Goal: Browse casually

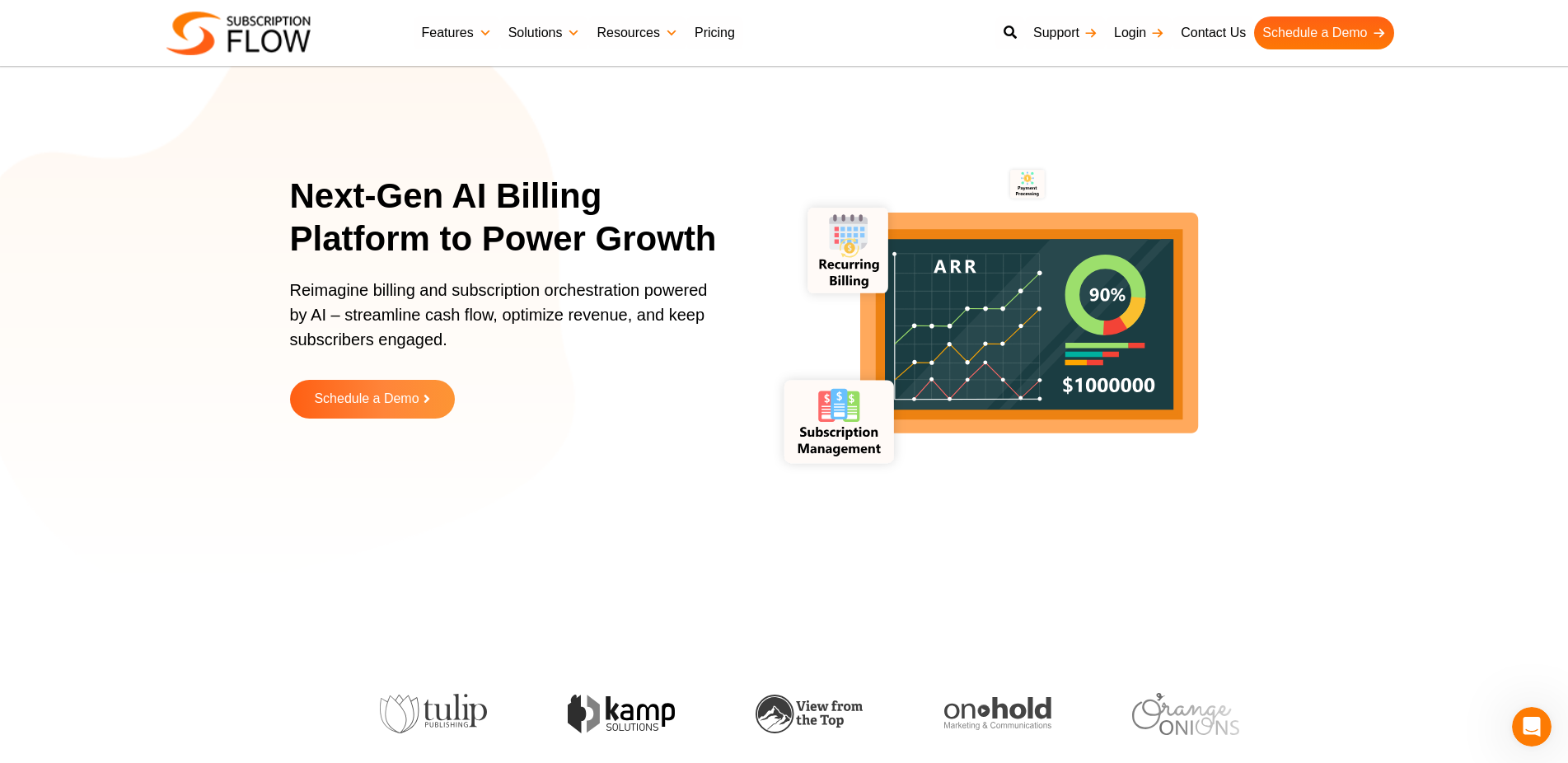
click at [897, 607] on div "Next-Gen AI Billing Platform to Power Growth Reimagine billing and subscription…" at bounding box center [784, 309] width 1568 height 618
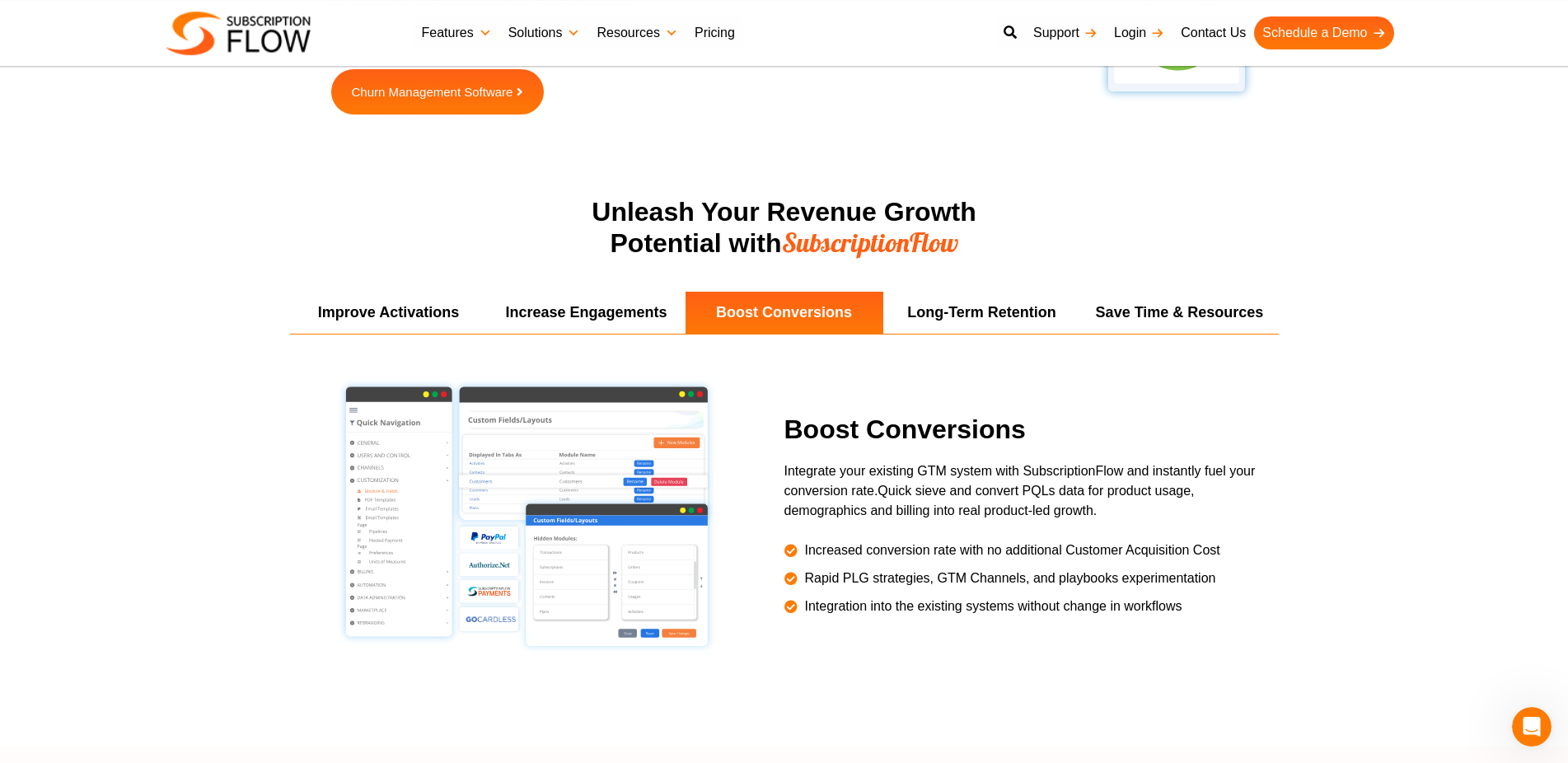
scroll to position [2854, 0]
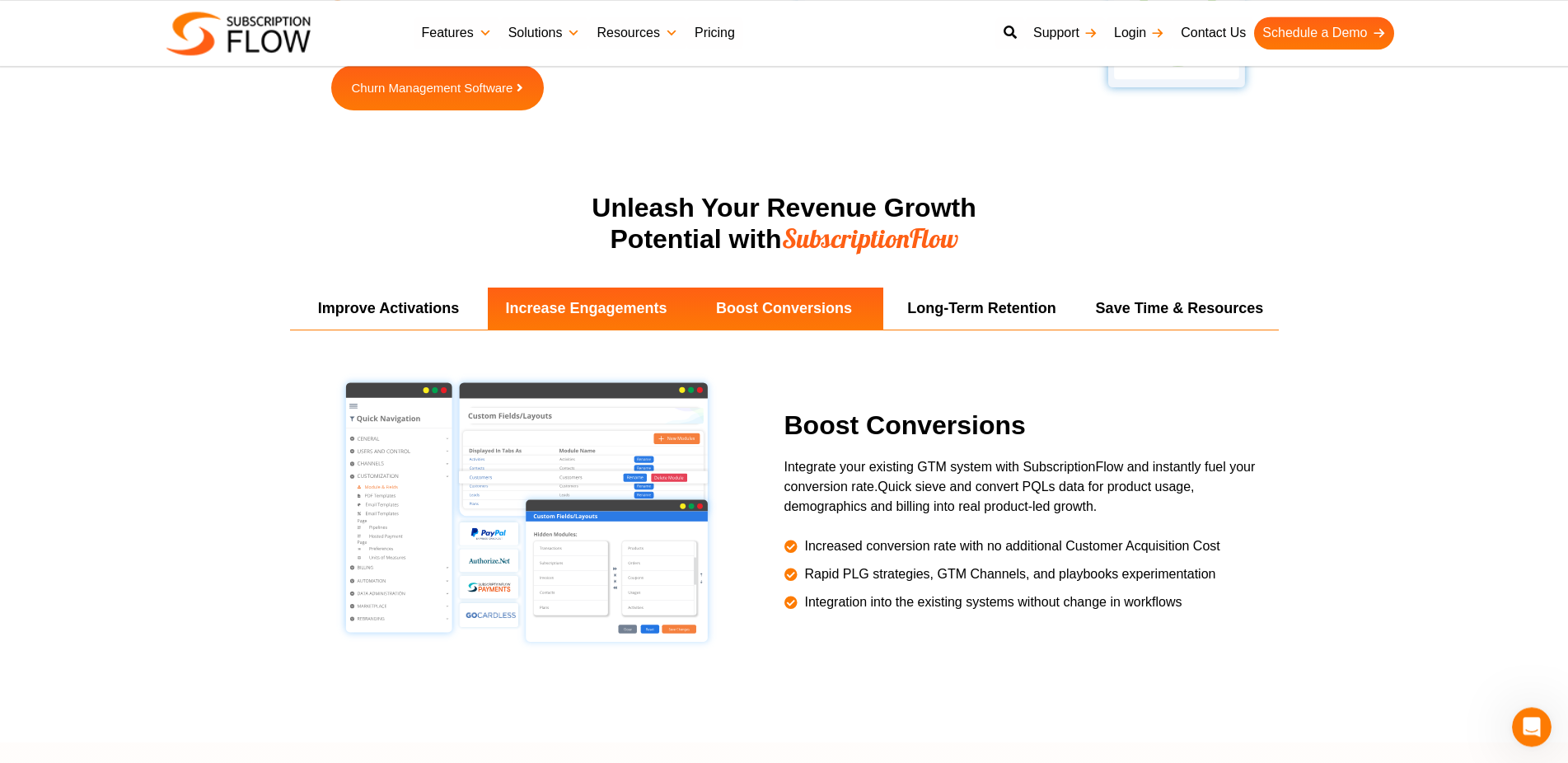
click at [625, 303] on li "Increase Engagements" at bounding box center [587, 308] width 197 height 42
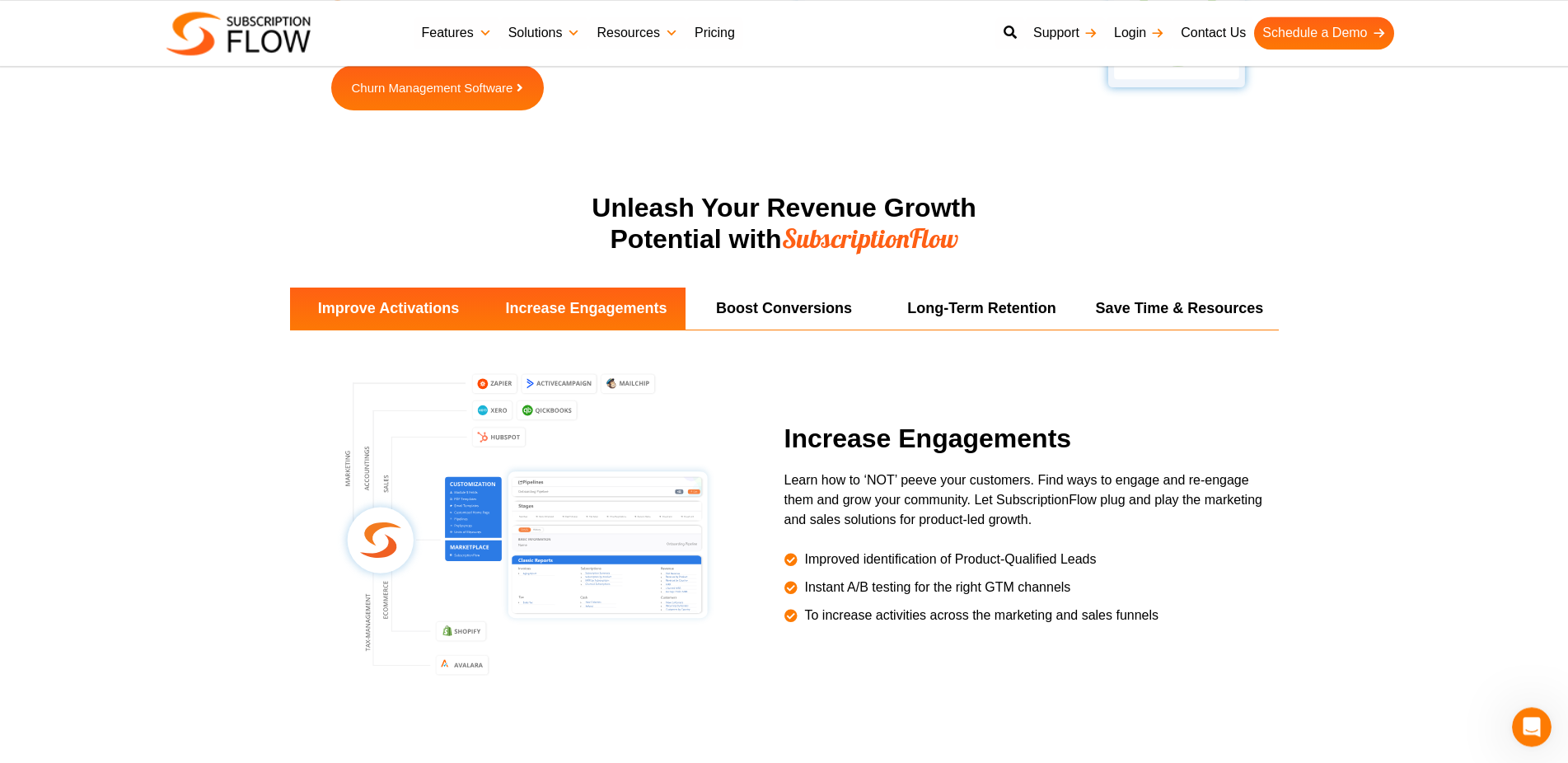
click at [470, 301] on li "Improve Activations" at bounding box center [388, 308] width 197 height 42
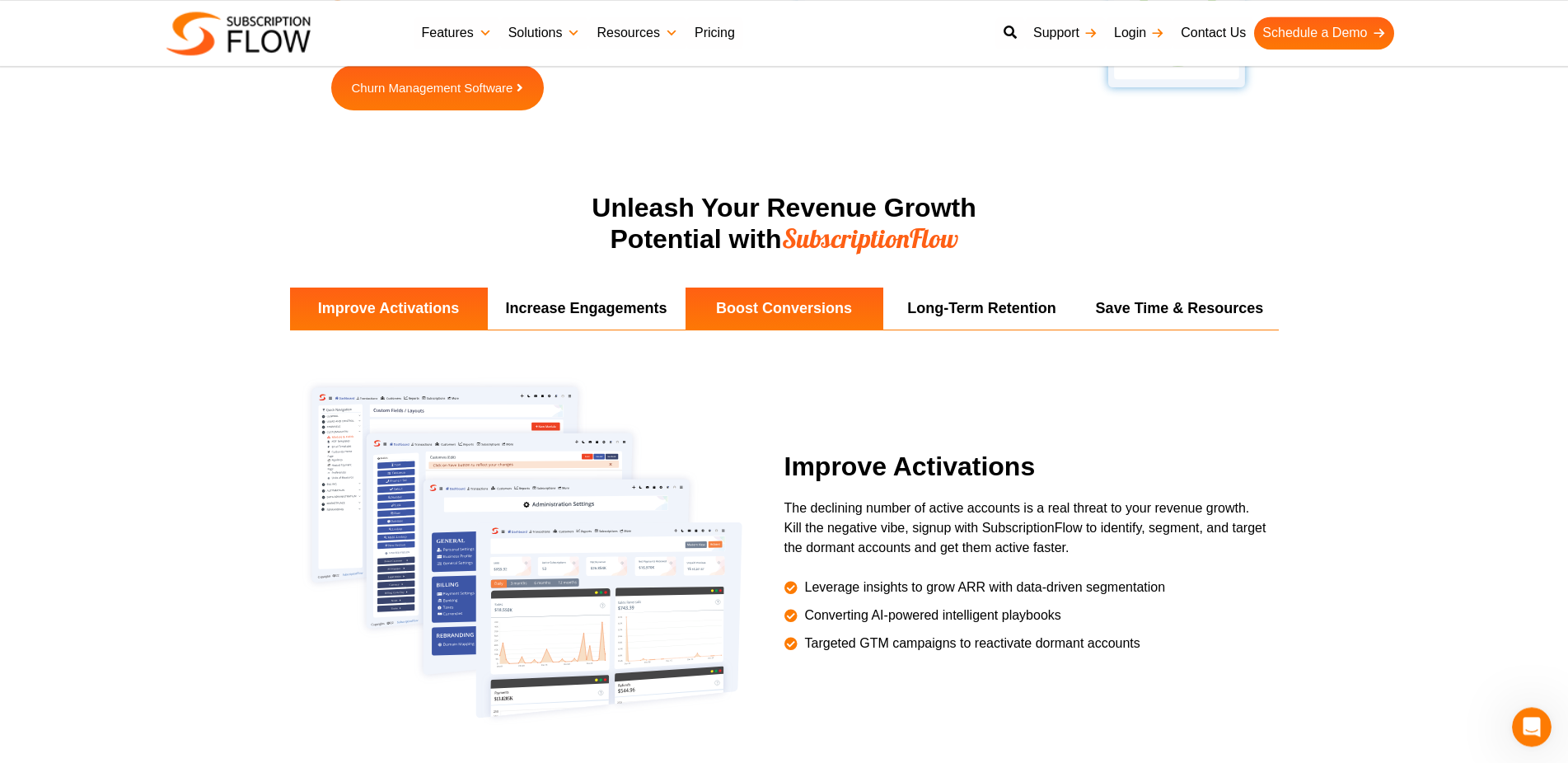
click at [773, 297] on li "Boost Conversions" at bounding box center [784, 308] width 197 height 42
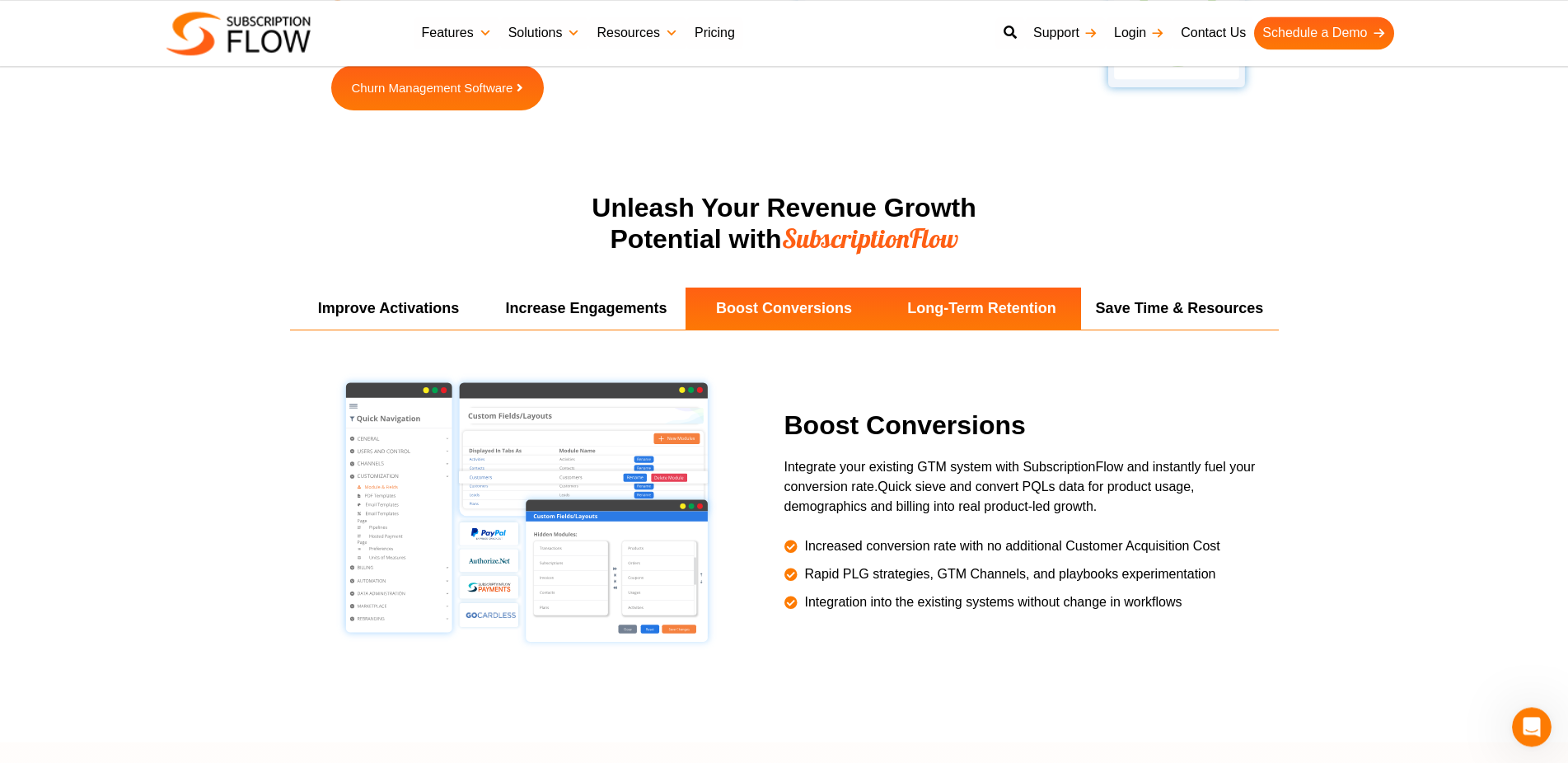
click at [940, 293] on li "Long-Term Retention" at bounding box center [982, 308] width 197 height 42
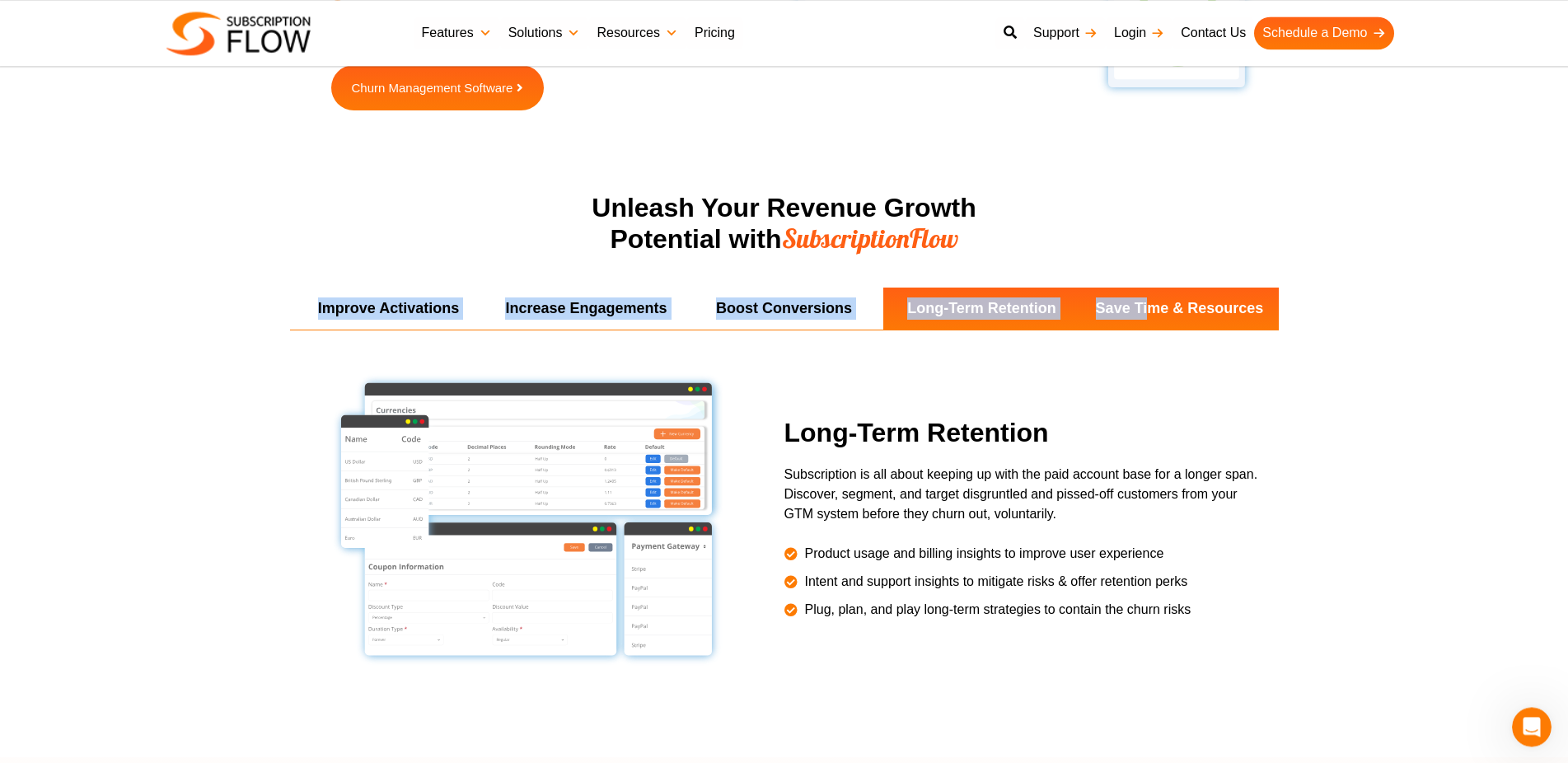
drag, startPoint x: 1154, startPoint y: 287, endPoint x: 1145, endPoint y: 312, distance: 26.6
click at [1145, 312] on li "Save Time & Resources" at bounding box center [1180, 308] width 197 height 42
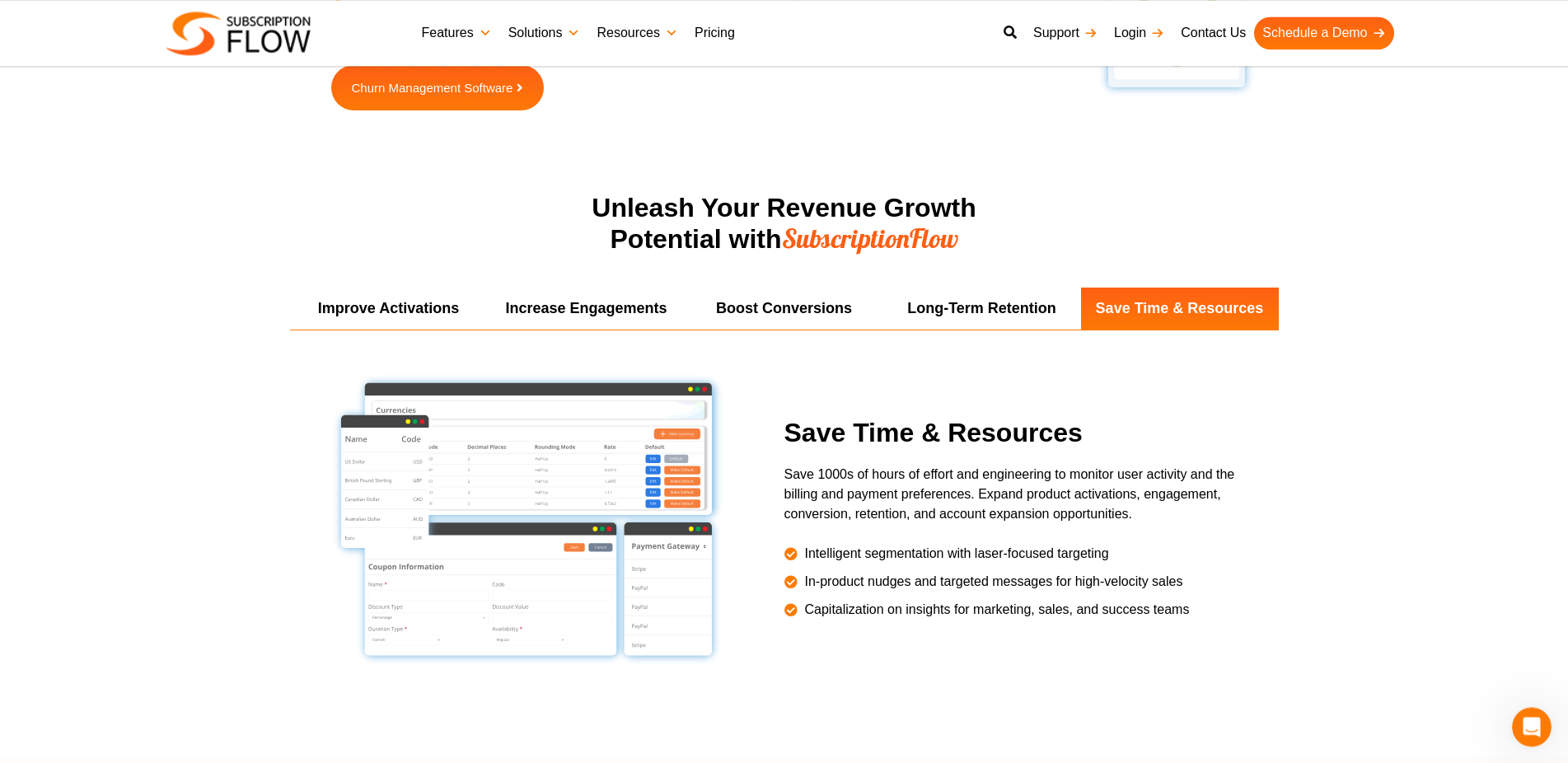
click at [990, 496] on p "Save 1000s of hours of effort and engineering to monitor user activity and the …" at bounding box center [1027, 494] width 486 height 60
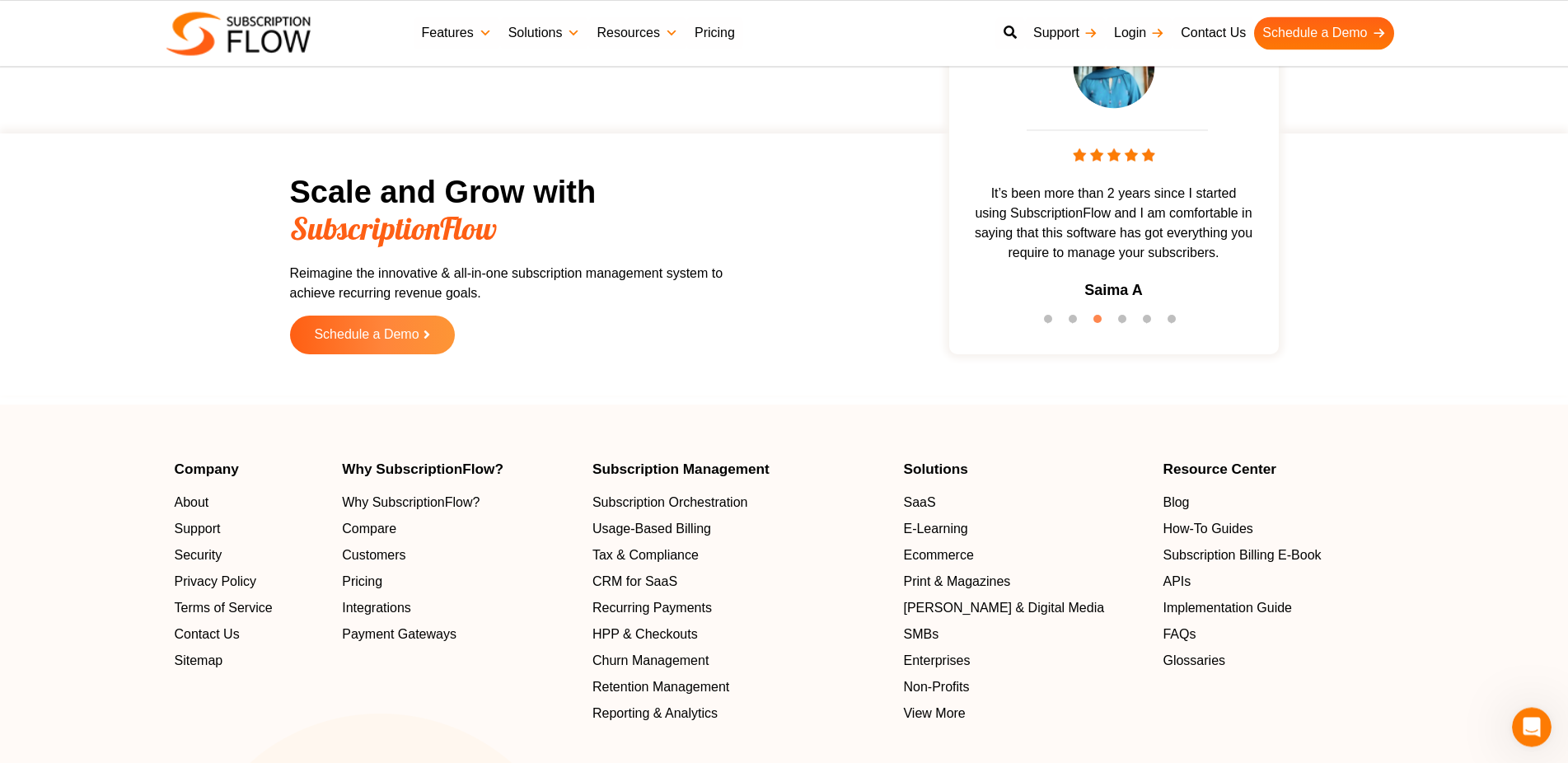
scroll to position [4940, 0]
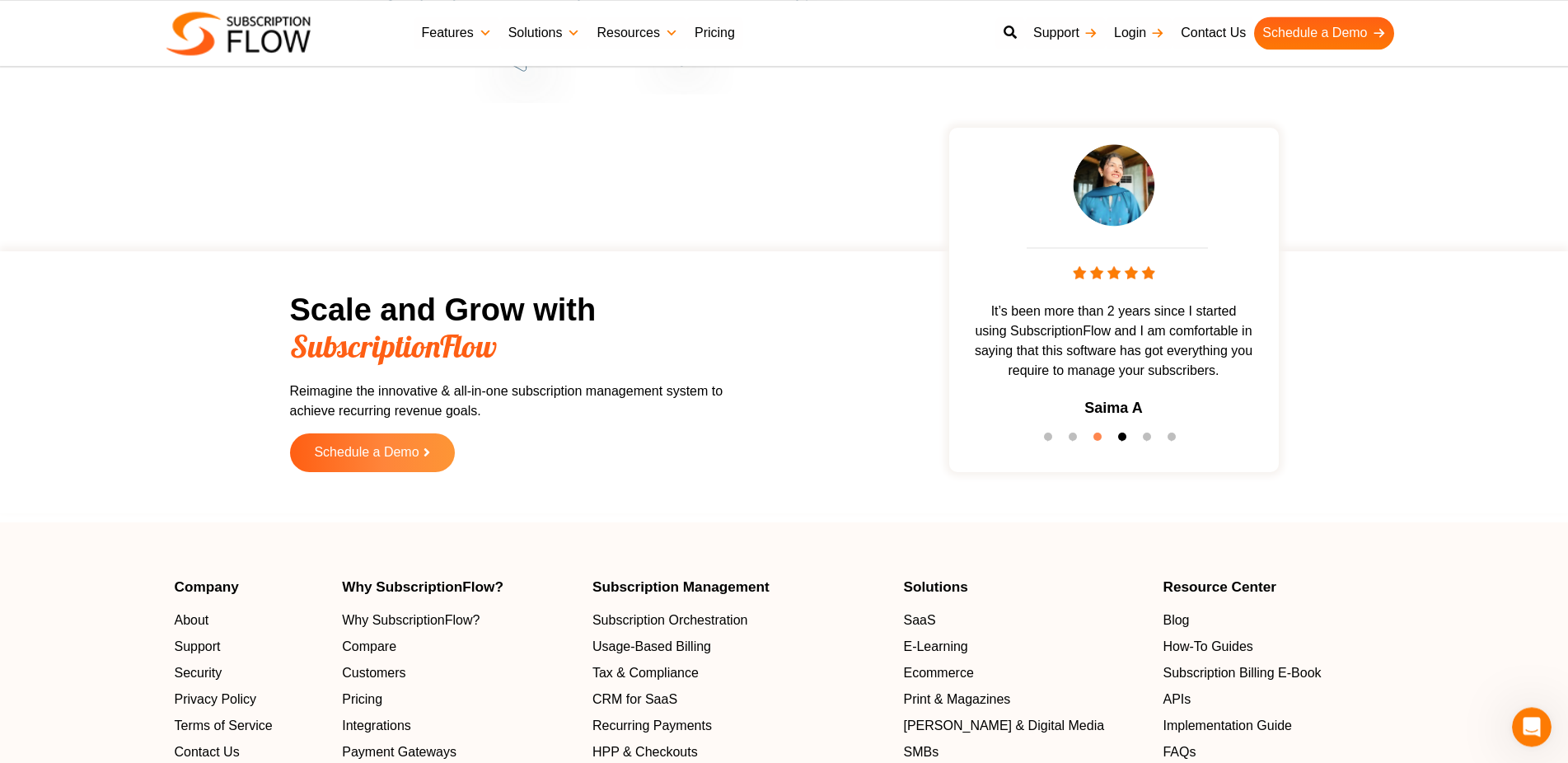
click at [1120, 439] on button "4" at bounding box center [1126, 441] width 17 height 17
click at [1154, 435] on button "5" at bounding box center [1150, 441] width 17 height 17
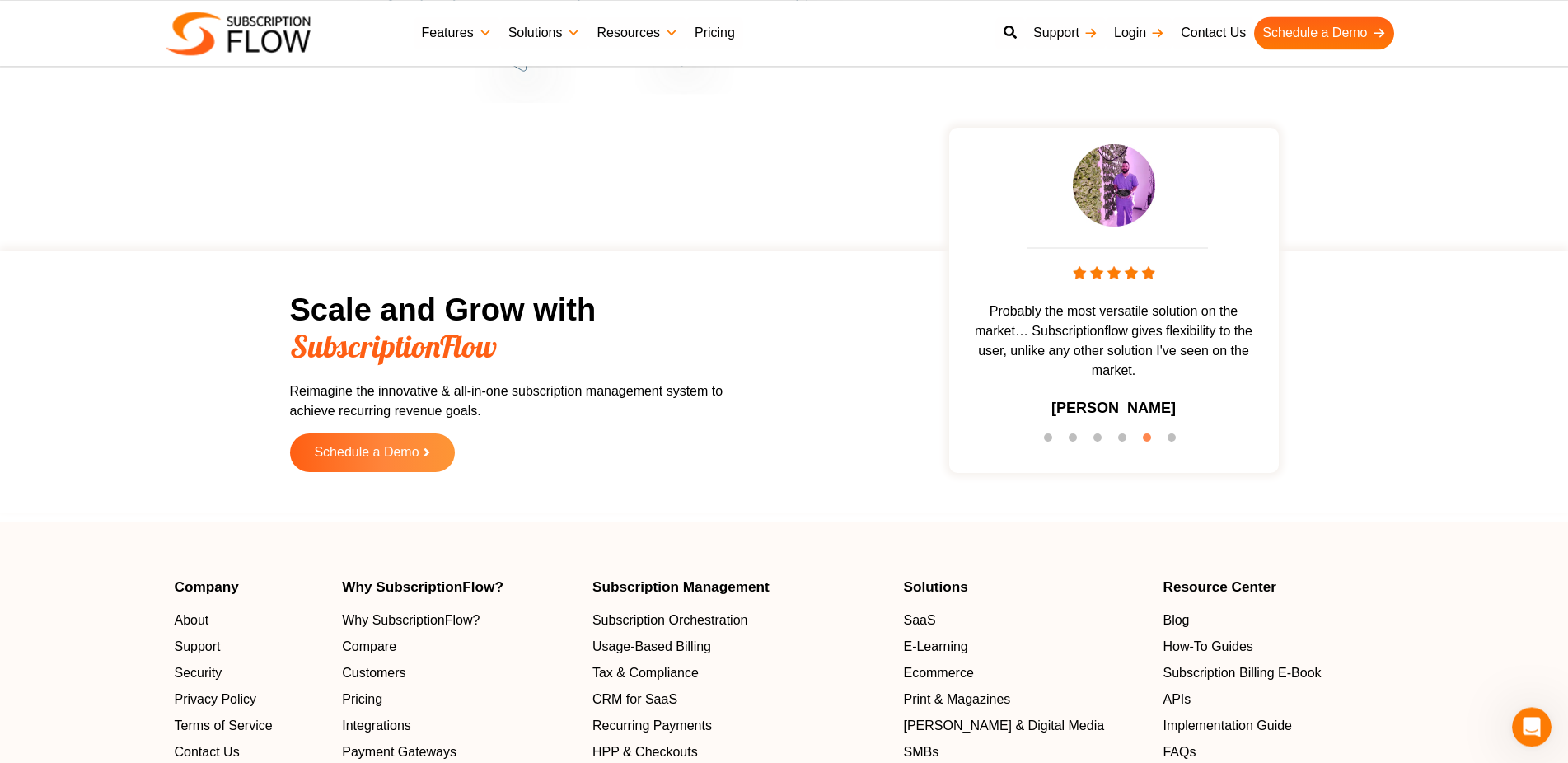
click at [1164, 435] on ul "1 2 3 4 5 6" at bounding box center [1114, 438] width 313 height 22
click at [1173, 438] on button "6" at bounding box center [1175, 441] width 17 height 17
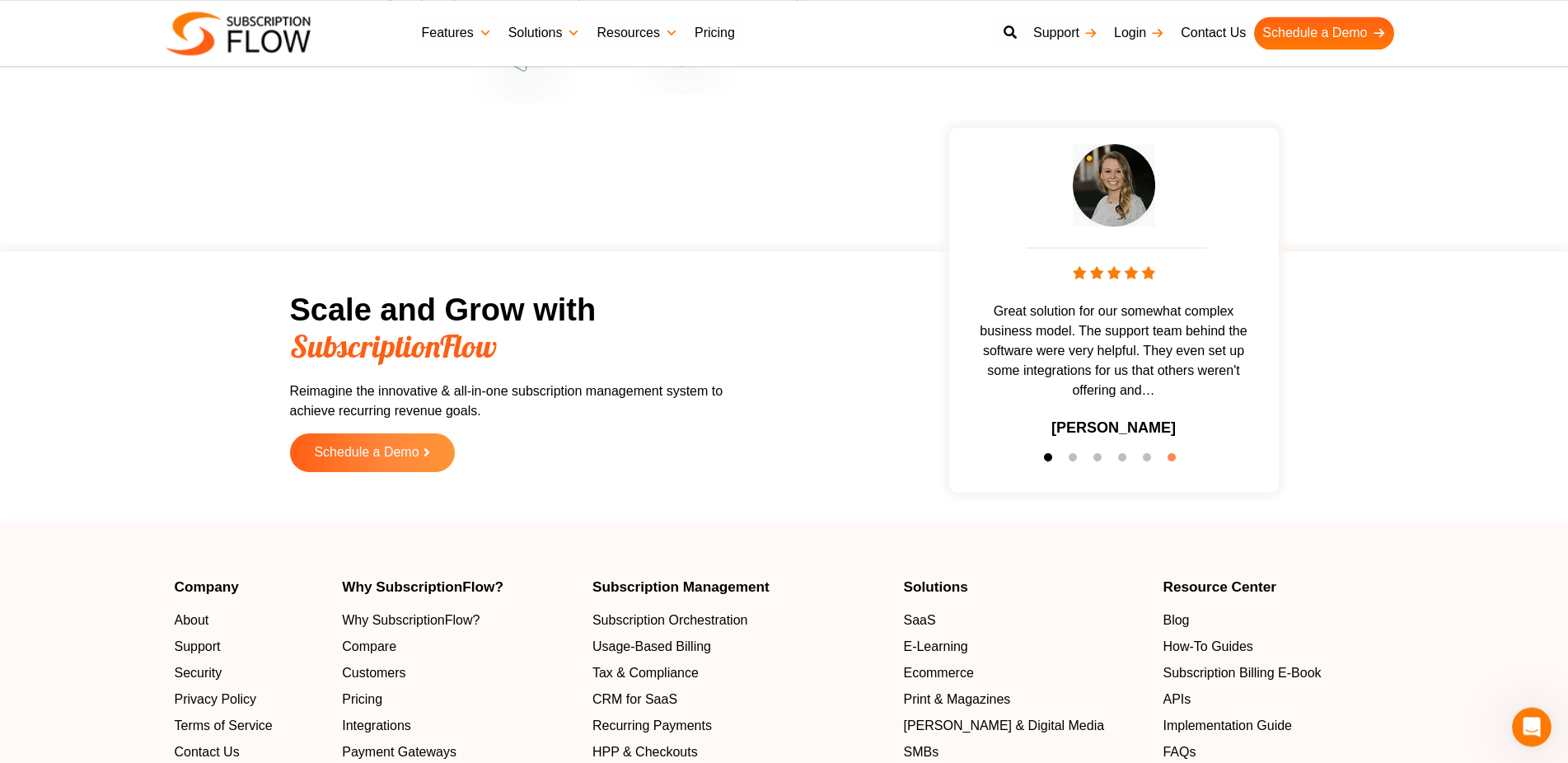
click at [1046, 455] on button "1" at bounding box center [1052, 462] width 17 height 17
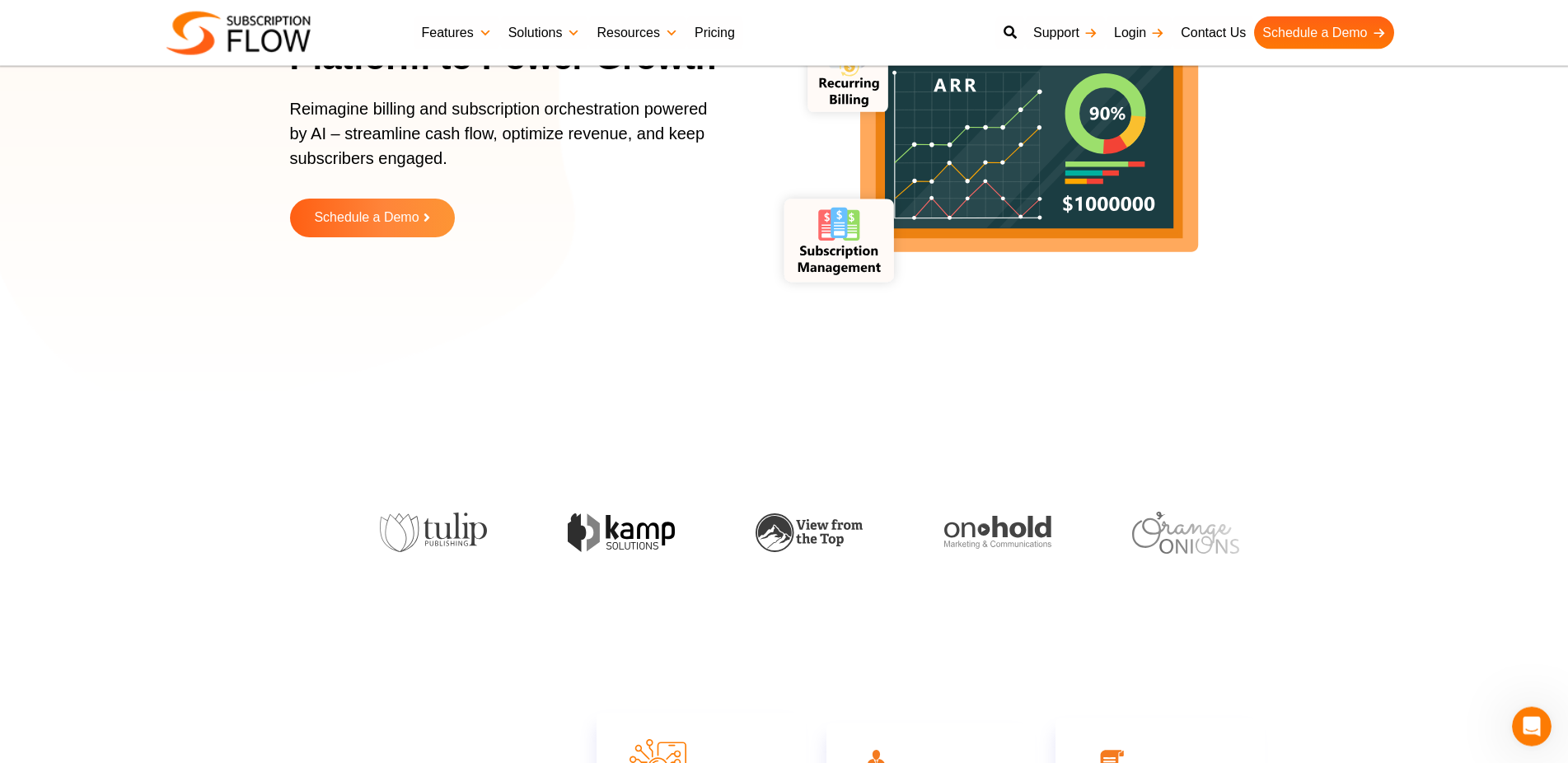
scroll to position [0, 0]
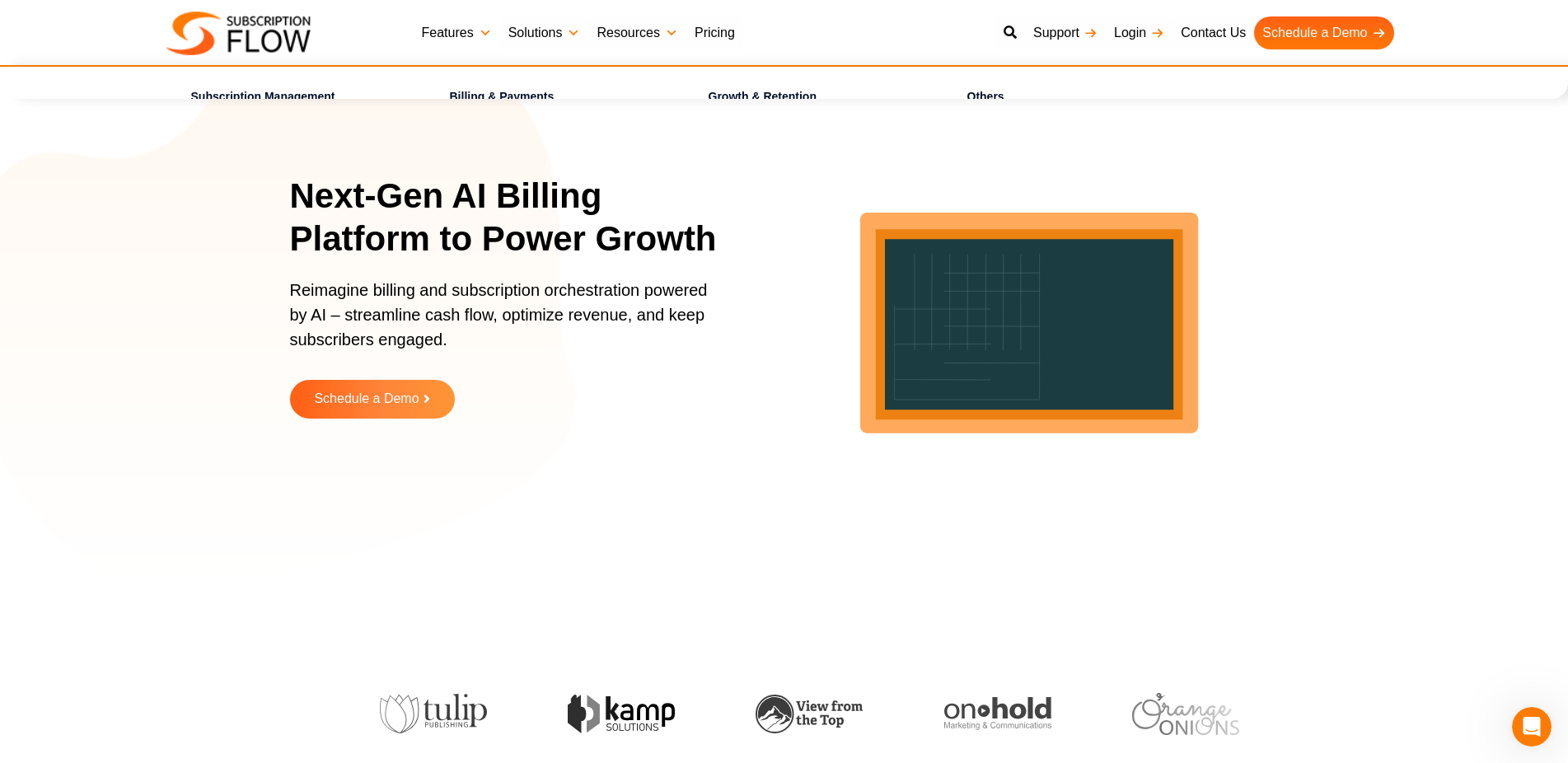
click at [284, 503] on section "Next-Gen AI Billing Platform to Power Growth Reimagine billing and subscription…" at bounding box center [784, 309] width 1568 height 535
